Goal: Find contact information: Find contact information

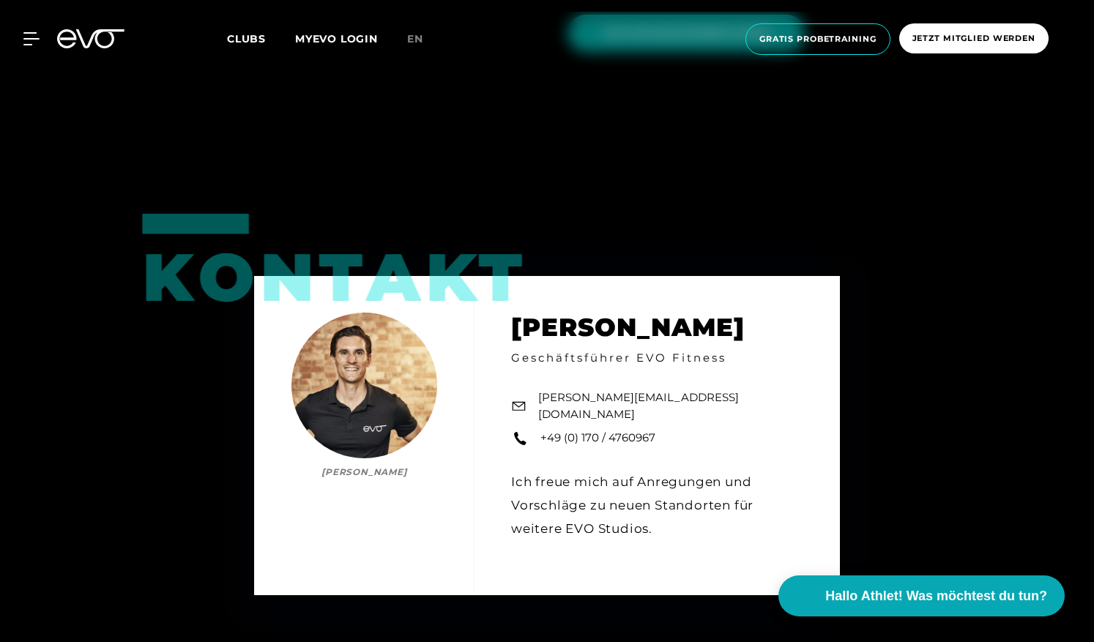
scroll to position [2022, 0]
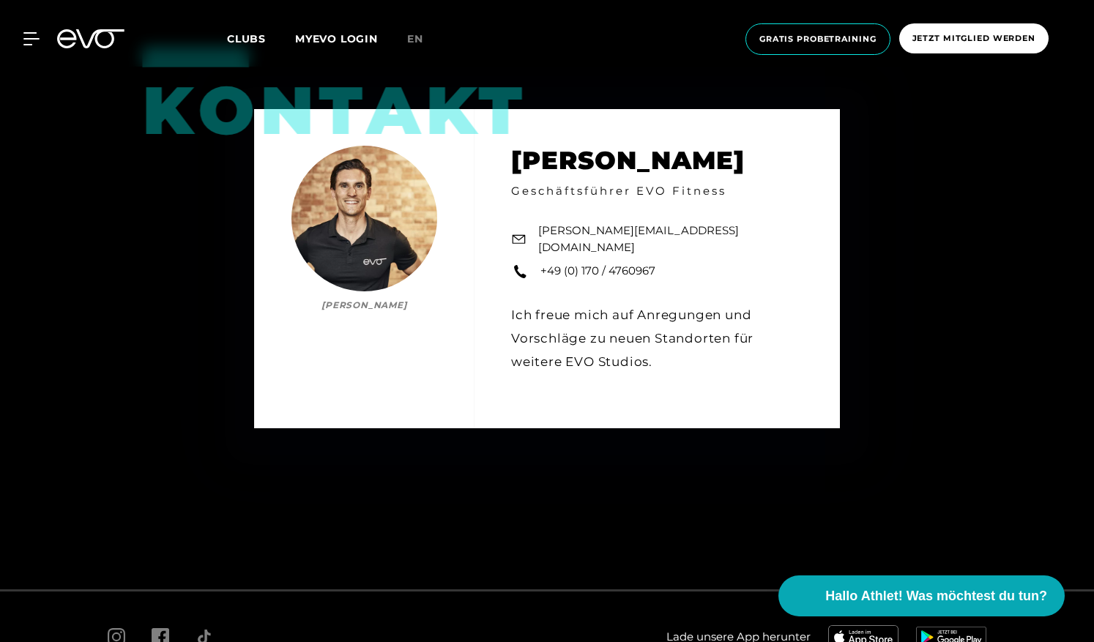
scroll to position [2095, 0]
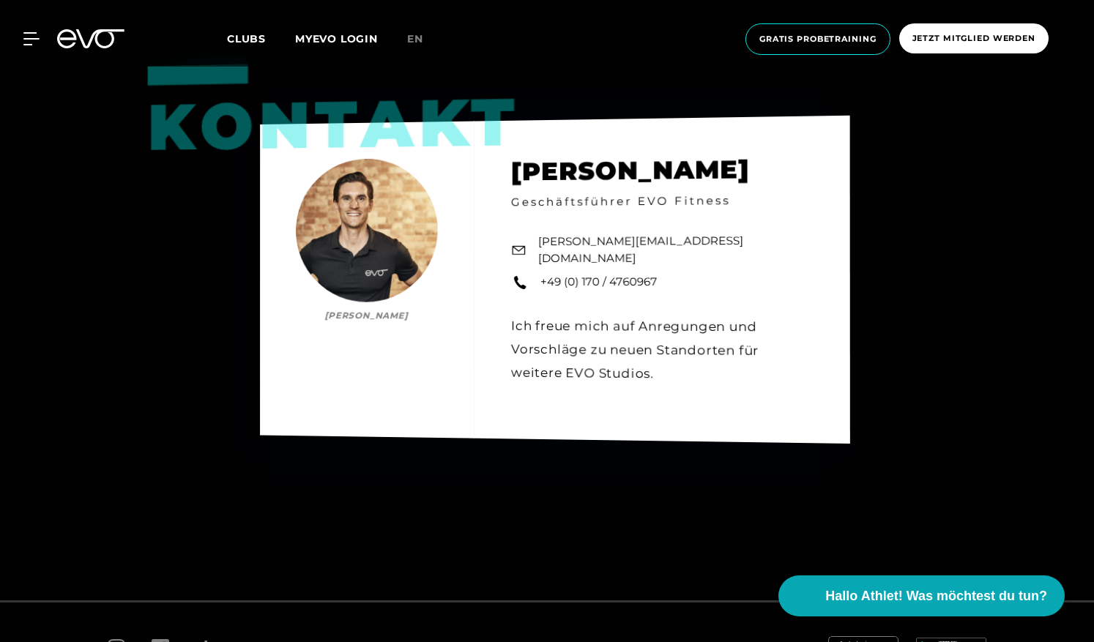
scroll to position [2168, 0]
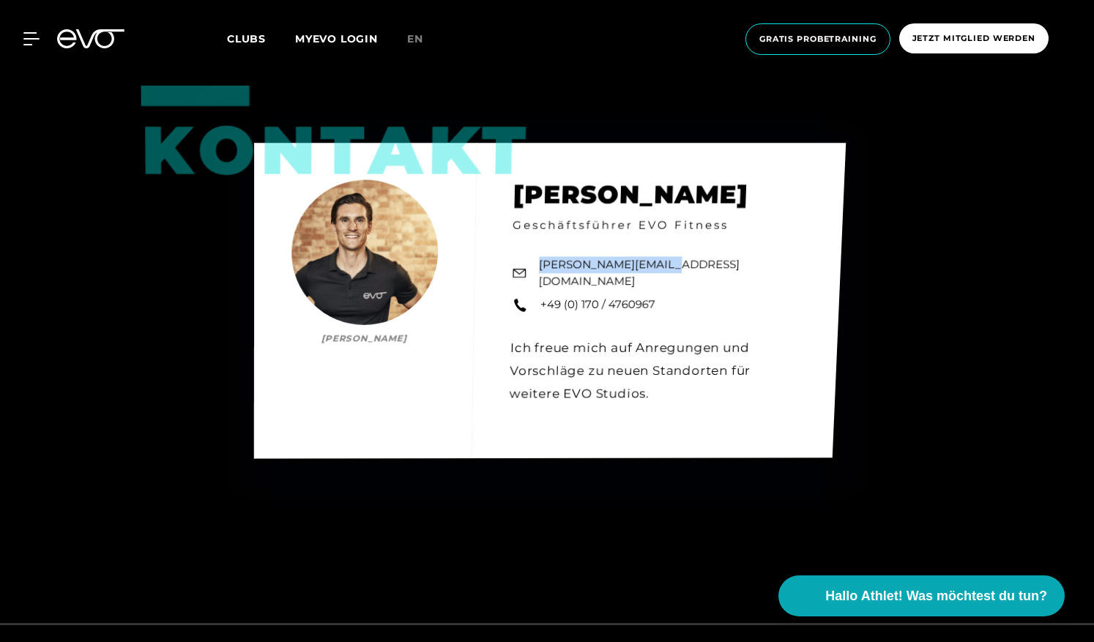
drag, startPoint x: 669, startPoint y: 219, endPoint x: 543, endPoint y: 220, distance: 126.7
click at [543, 220] on div "Kontakt Dr. Gregor Hackfort Dr. Gregor Hackfort Geschäftsführer EVO Fitness gre…" at bounding box center [550, 301] width 592 height 316
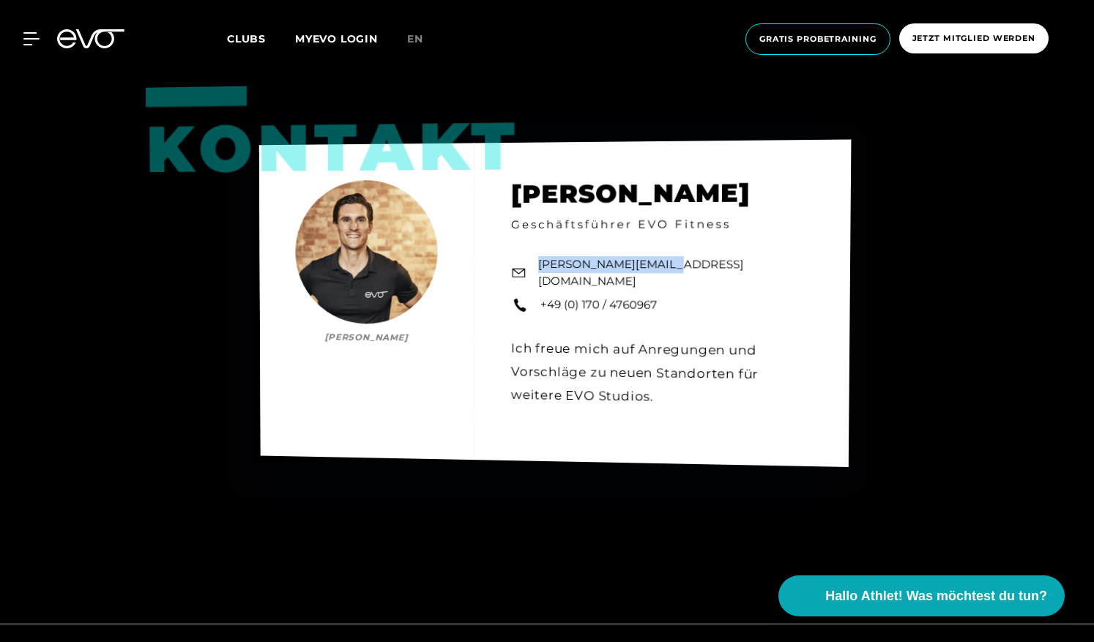
copy link "[PERSON_NAME][EMAIL_ADDRESS][DOMAIN_NAME]"
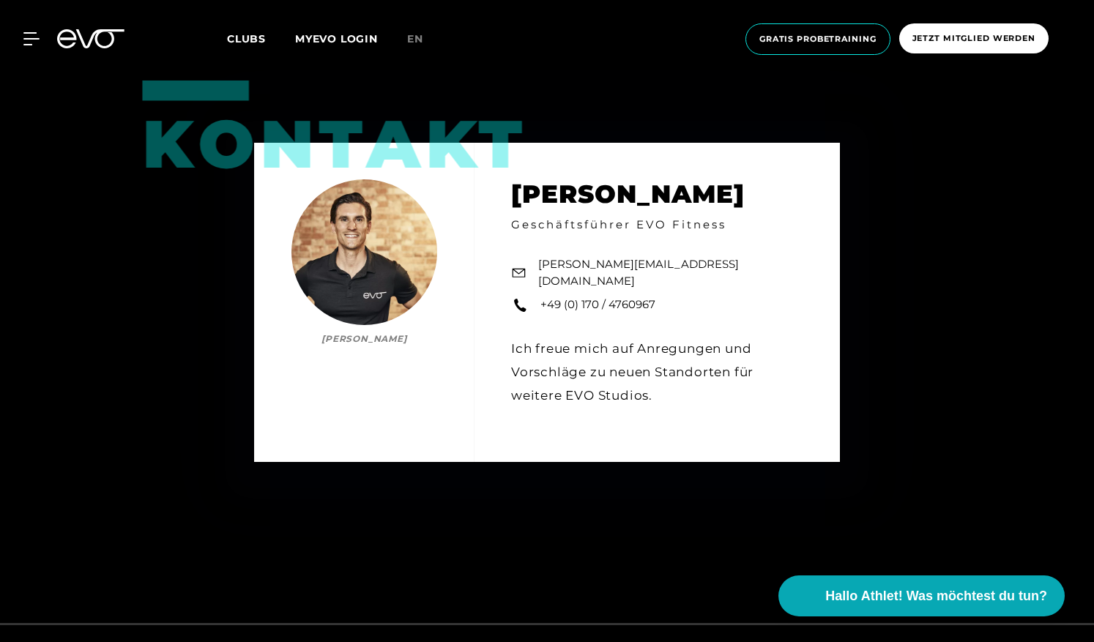
click at [841, 245] on div "Kontakt Dr. Gregor Hackfort Dr. Gregor Hackfort Geschäftsführer EVO Fitness gre…" at bounding box center [547, 302] width 1094 height 642
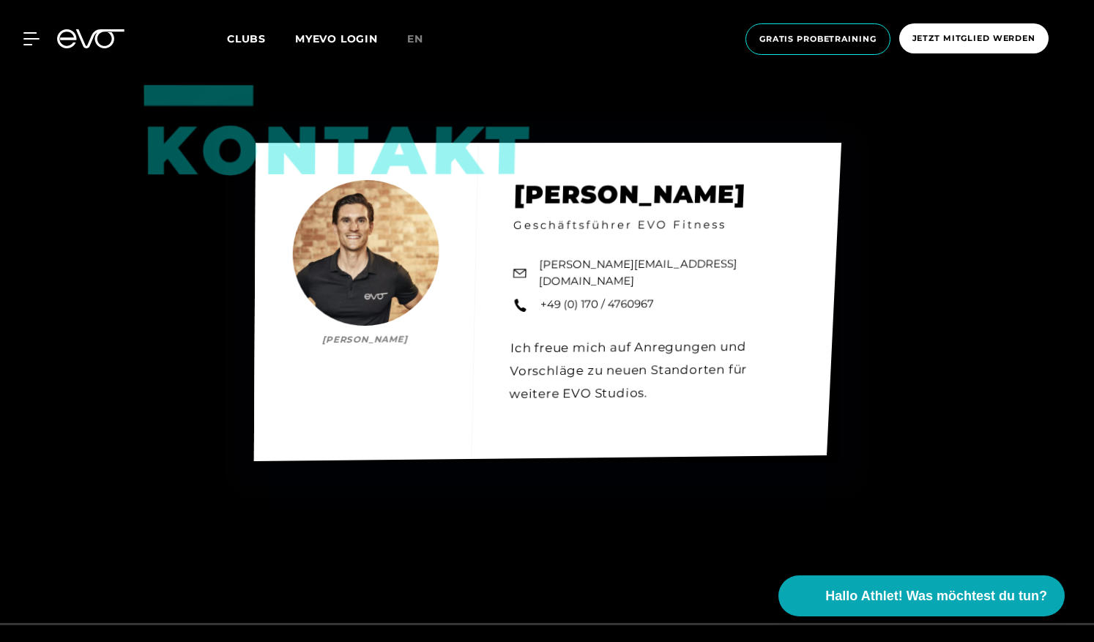
drag, startPoint x: 670, startPoint y: 148, endPoint x: 508, endPoint y: 148, distance: 161.9
click at [508, 148] on div "Kontakt Dr. Gregor Hackfort Dr. Gregor Hackfort Geschäftsführer EVO Fitness gre…" at bounding box center [547, 302] width 587 height 319
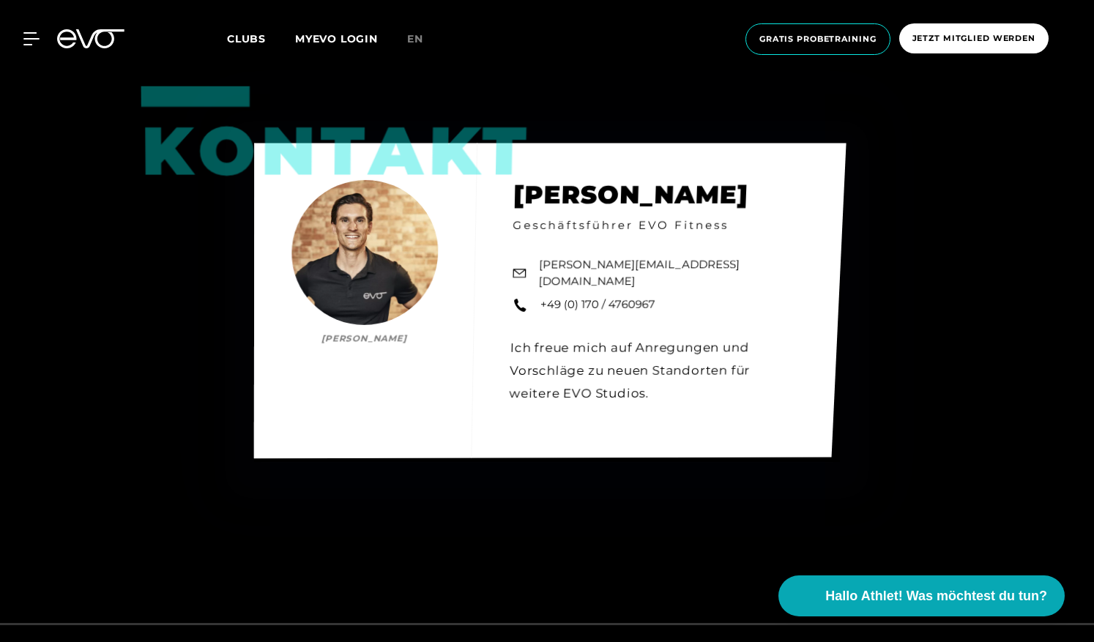
copy h2 "Hackfort"
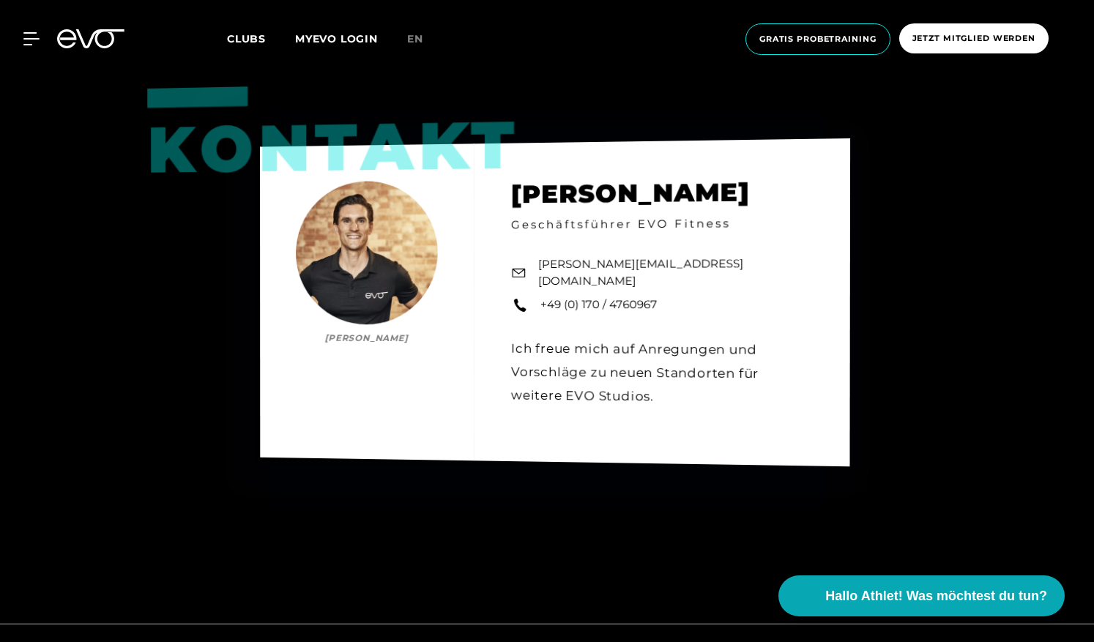
click at [834, 229] on div "Kontakt Dr. Gregor Hackfort Dr. Gregor Hackfort Geschäftsführer EVO Fitness gre…" at bounding box center [555, 302] width 590 height 328
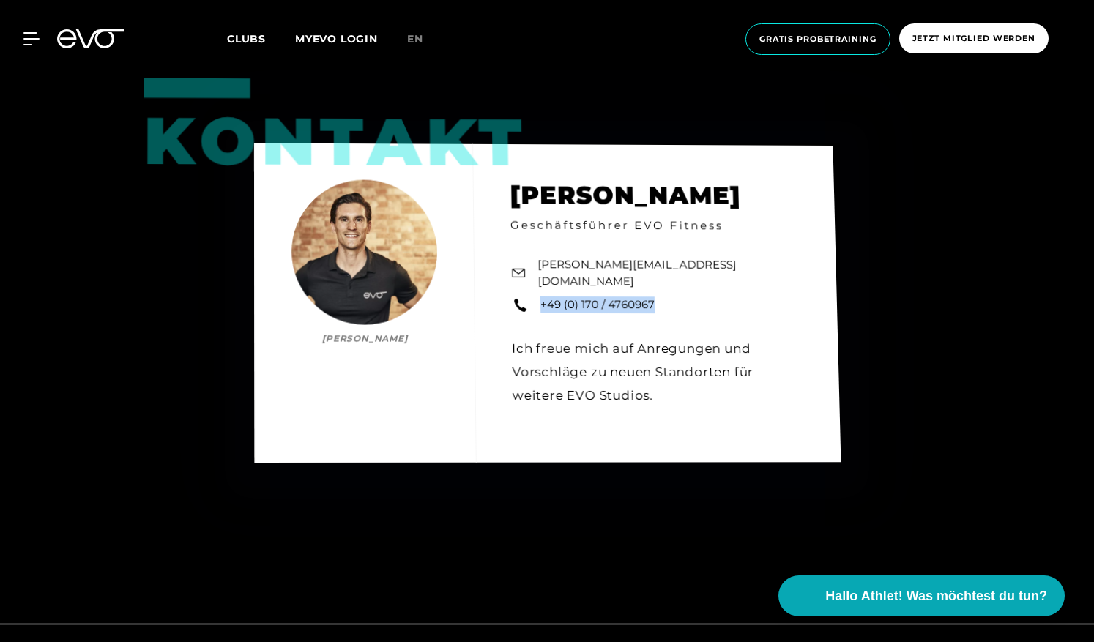
drag, startPoint x: 668, startPoint y: 248, endPoint x: 543, endPoint y: 248, distance: 125.3
click at [543, 248] on div "Kontakt Dr. Gregor Hackfort Dr. Gregor Hackfort Geschäftsführer EVO Fitness gre…" at bounding box center [547, 303] width 587 height 319
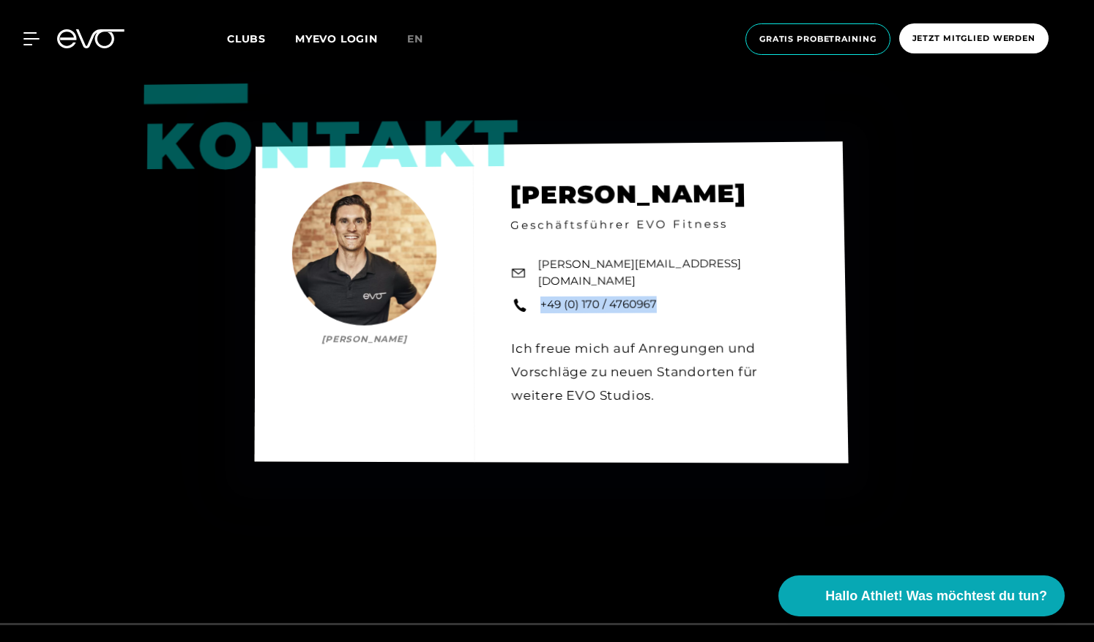
copy link "+49 (0) 170 / 4760967"
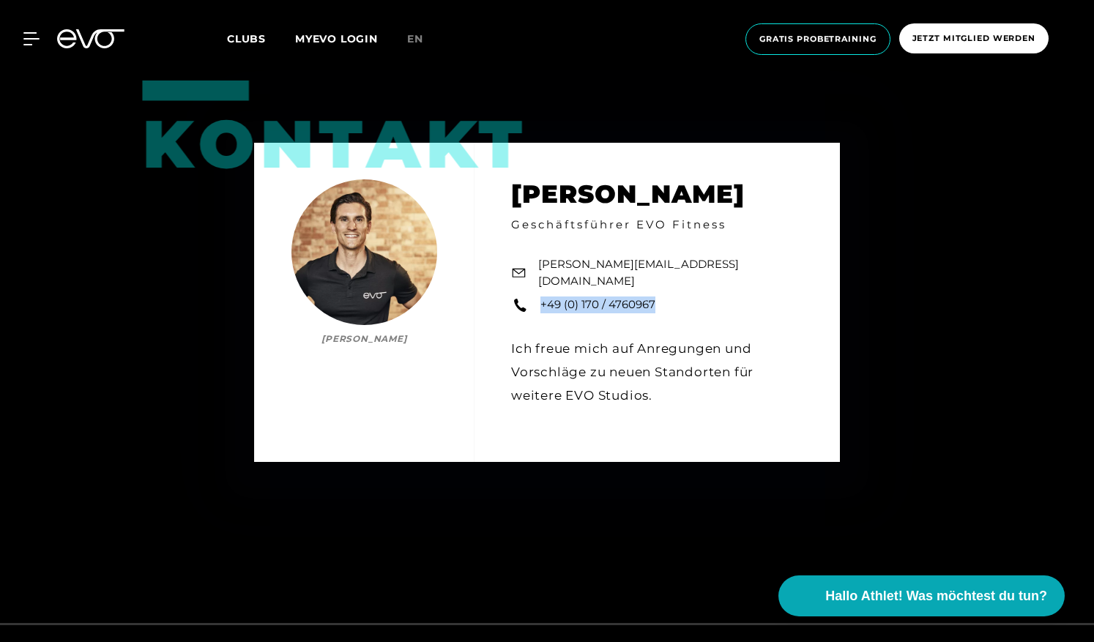
click at [599, 184] on div "Kontakt Dr. Gregor Hackfort Dr. Gregor Hackfort Geschäftsführer EVO Fitness gre…" at bounding box center [547, 302] width 586 height 319
drag, startPoint x: 599, startPoint y: 184, endPoint x: 697, endPoint y: 162, distance: 100.6
click at [697, 162] on div "Kontakt Dr. Gregor Hackfort Dr. Gregor Hackfort Geschäftsführer EVO Fitness gre…" at bounding box center [547, 302] width 586 height 319
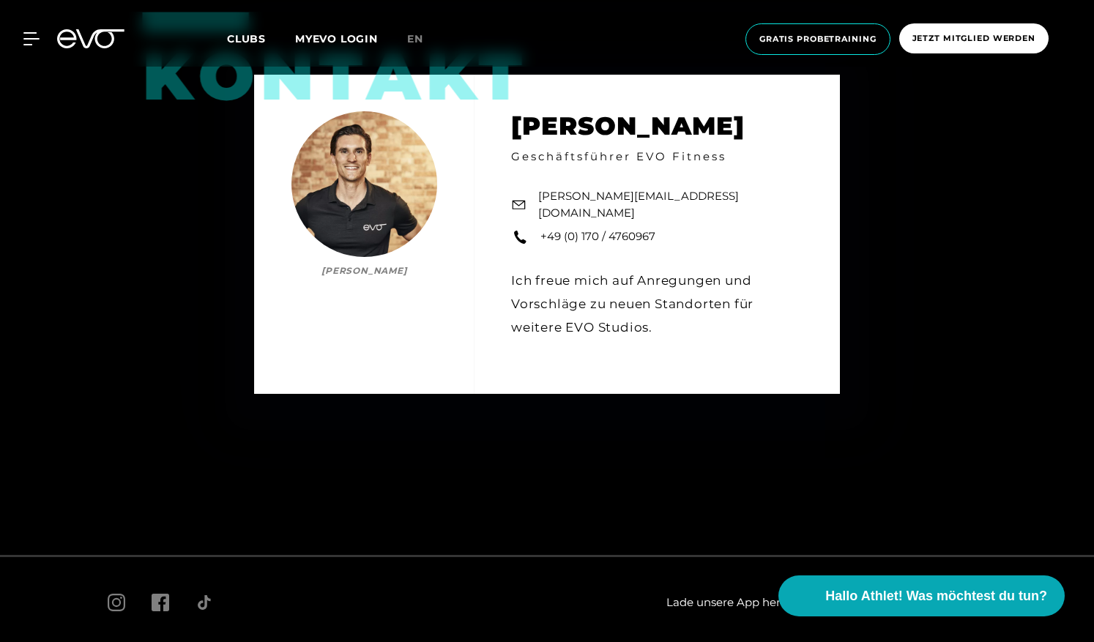
scroll to position [2241, 0]
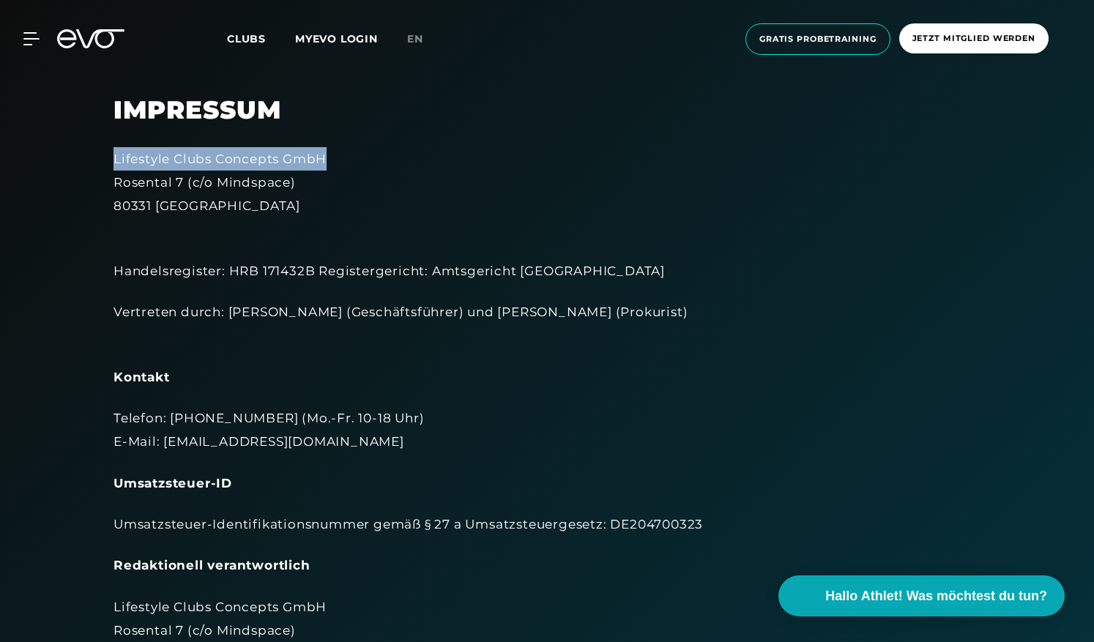
drag, startPoint x: 327, startPoint y: 158, endPoint x: 100, endPoint y: 157, distance: 227.8
click at [100, 157] on div "Impressum Lifestyle Clubs Concepts GmbH Rosental 7 (c/o Mindspace) 80331 Münche…" at bounding box center [547, 584] width 908 height 978
copy div "Lifestyle Clubs Concepts GmbH"
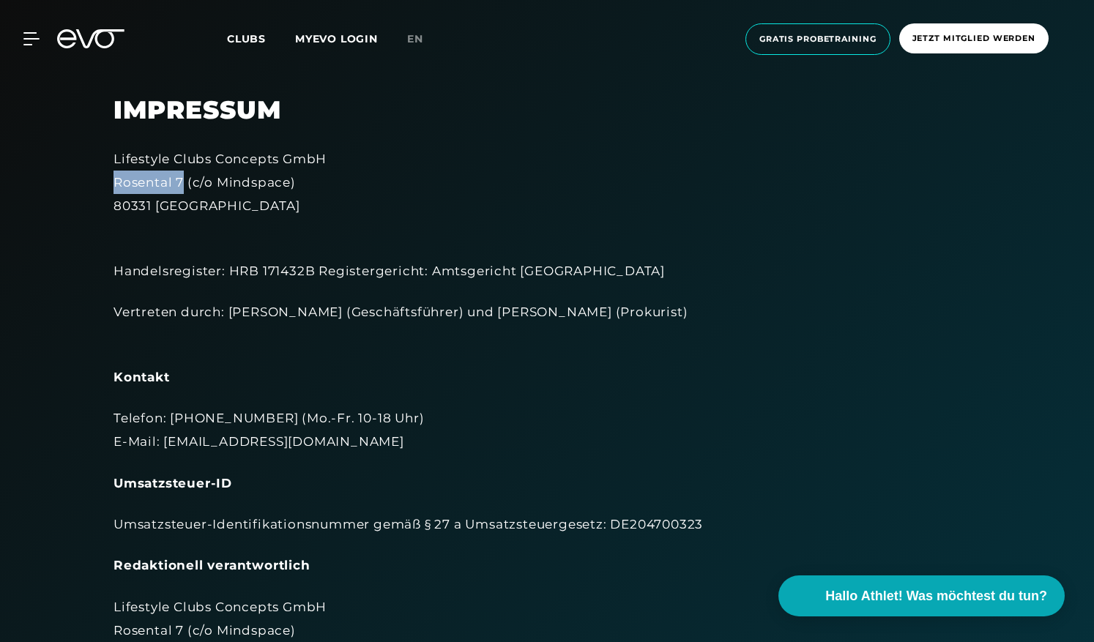
drag, startPoint x: 185, startPoint y: 180, endPoint x: 106, endPoint y: 177, distance: 79.2
click at [106, 177] on div "Impressum Lifestyle Clubs Concepts GmbH Rosental 7 (c/o Mindspace) 80331 Münche…" at bounding box center [547, 584] width 908 height 978
copy div "Rosental 7"
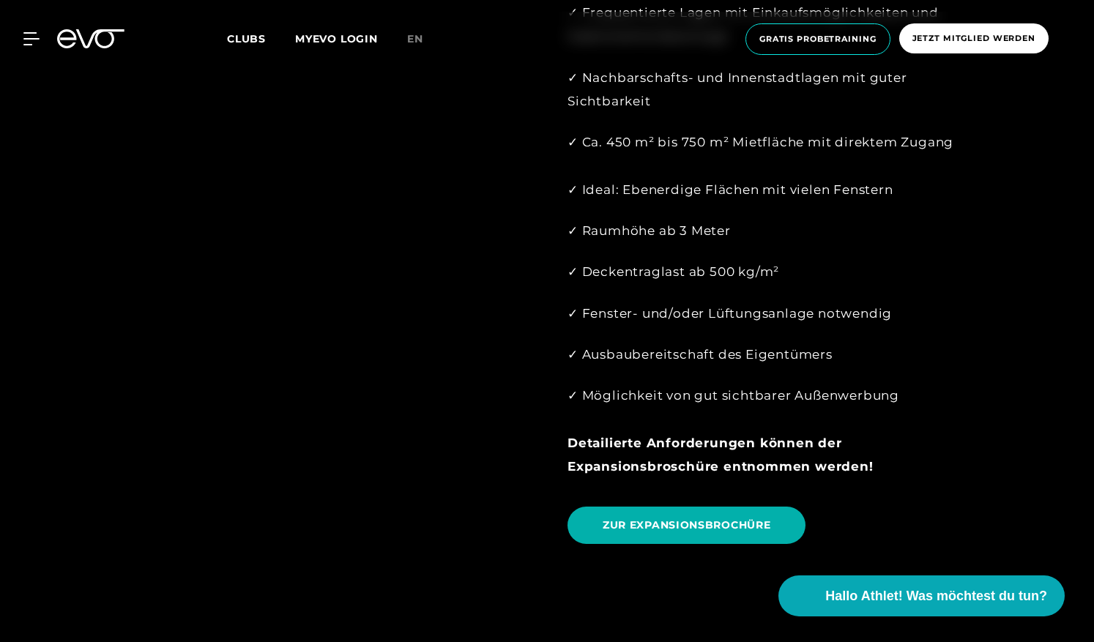
scroll to position [1611, 0]
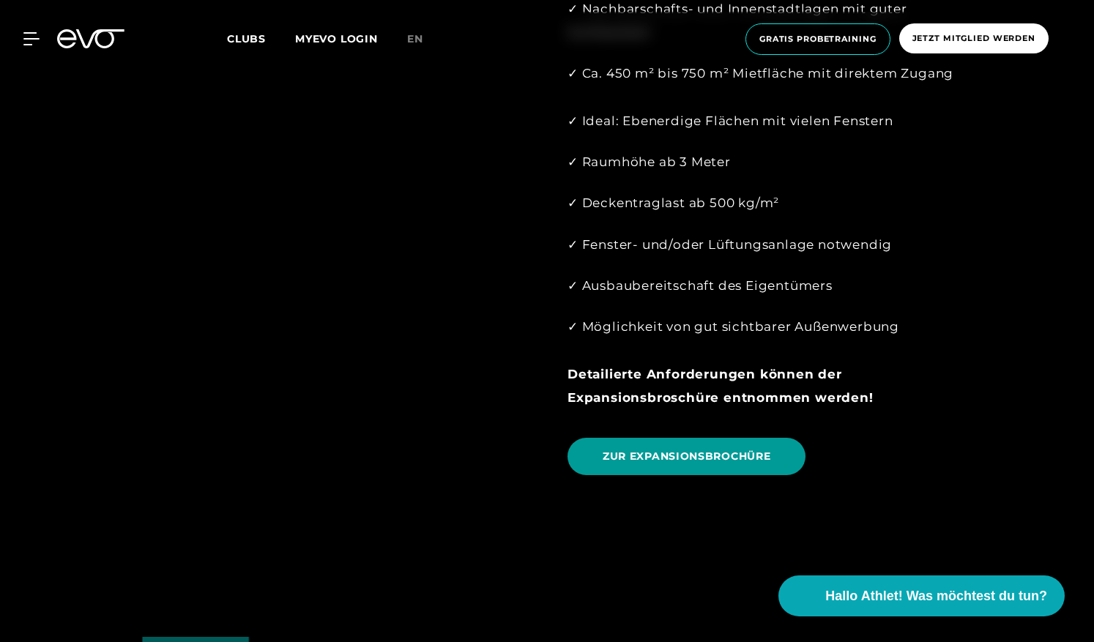
click at [740, 449] on span "ZUR EXPANSIONSBROCHÜRE" at bounding box center [687, 456] width 168 height 15
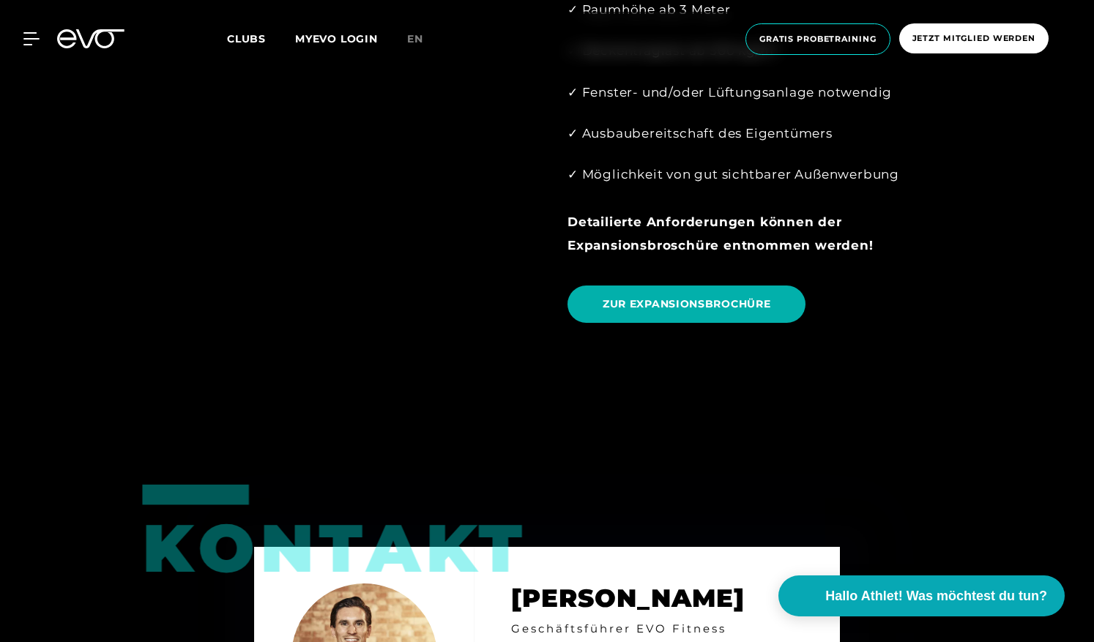
scroll to position [1758, 0]
